Goal: Task Accomplishment & Management: Use online tool/utility

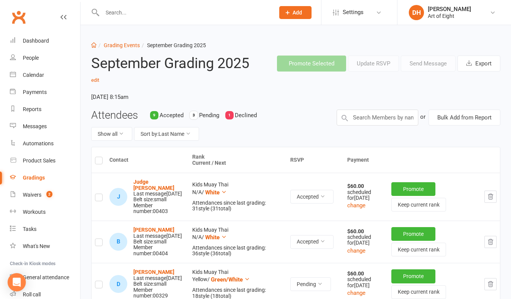
click at [126, 14] on input "text" at bounding box center [184, 12] width 169 height 11
click at [25, 30] on div "Clubworx" at bounding box center [40, 22] width 80 height 28
click at [31, 43] on div "Dashboard" at bounding box center [36, 41] width 26 height 6
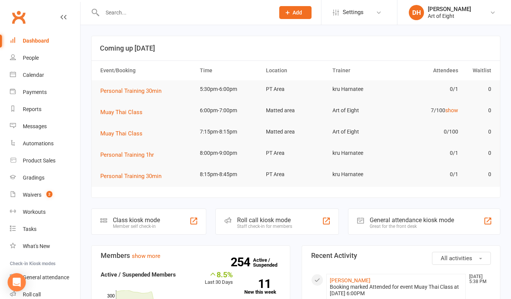
click at [267, 216] on div "Roll call kiosk mode" at bounding box center [264, 219] width 55 height 7
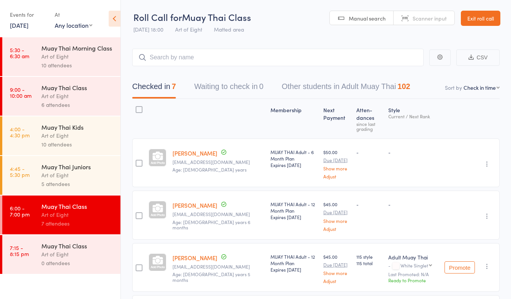
click at [183, 149] on link "[PERSON_NAME]" at bounding box center [194, 153] width 45 height 8
